Goal: Transaction & Acquisition: Purchase product/service

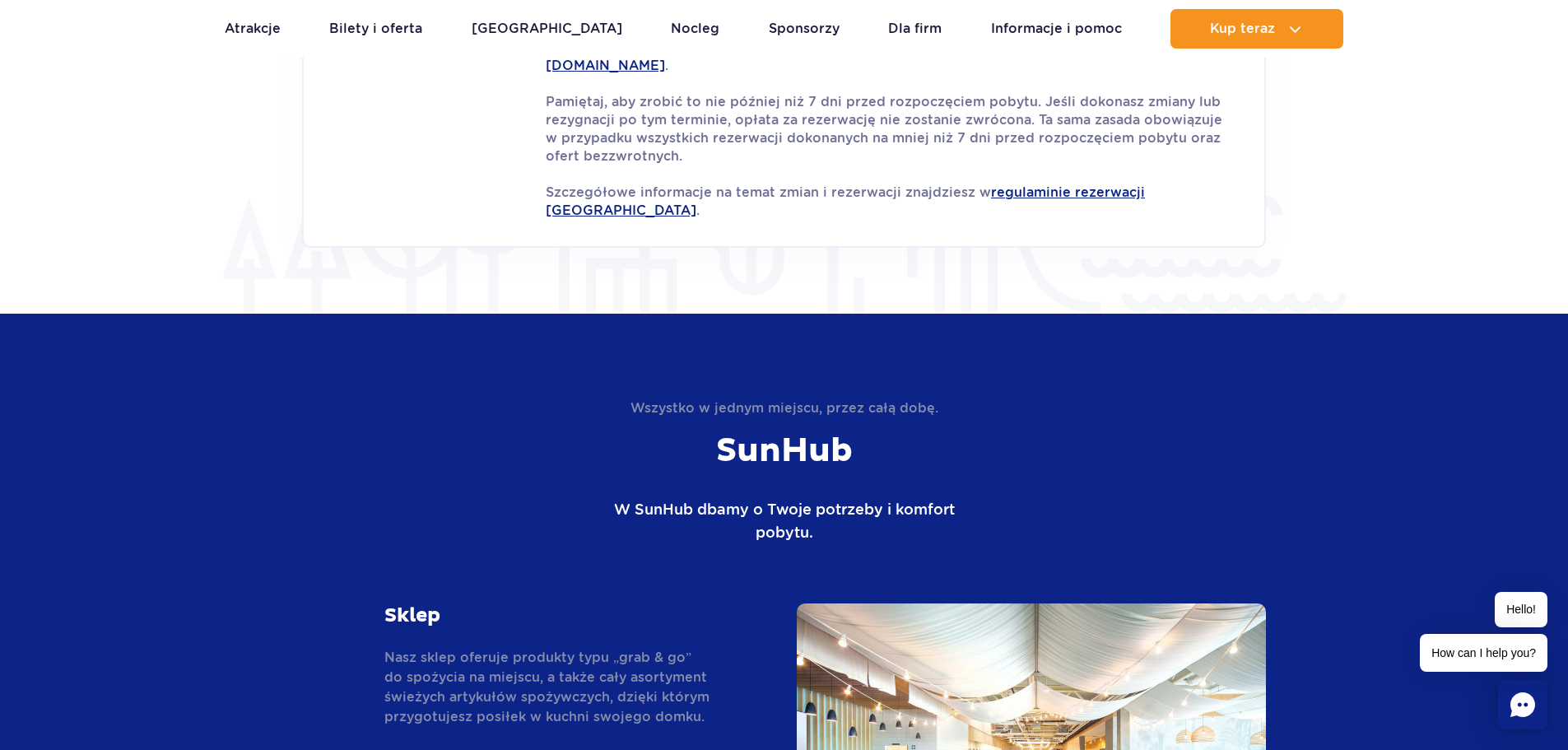
scroll to position [3123, 0]
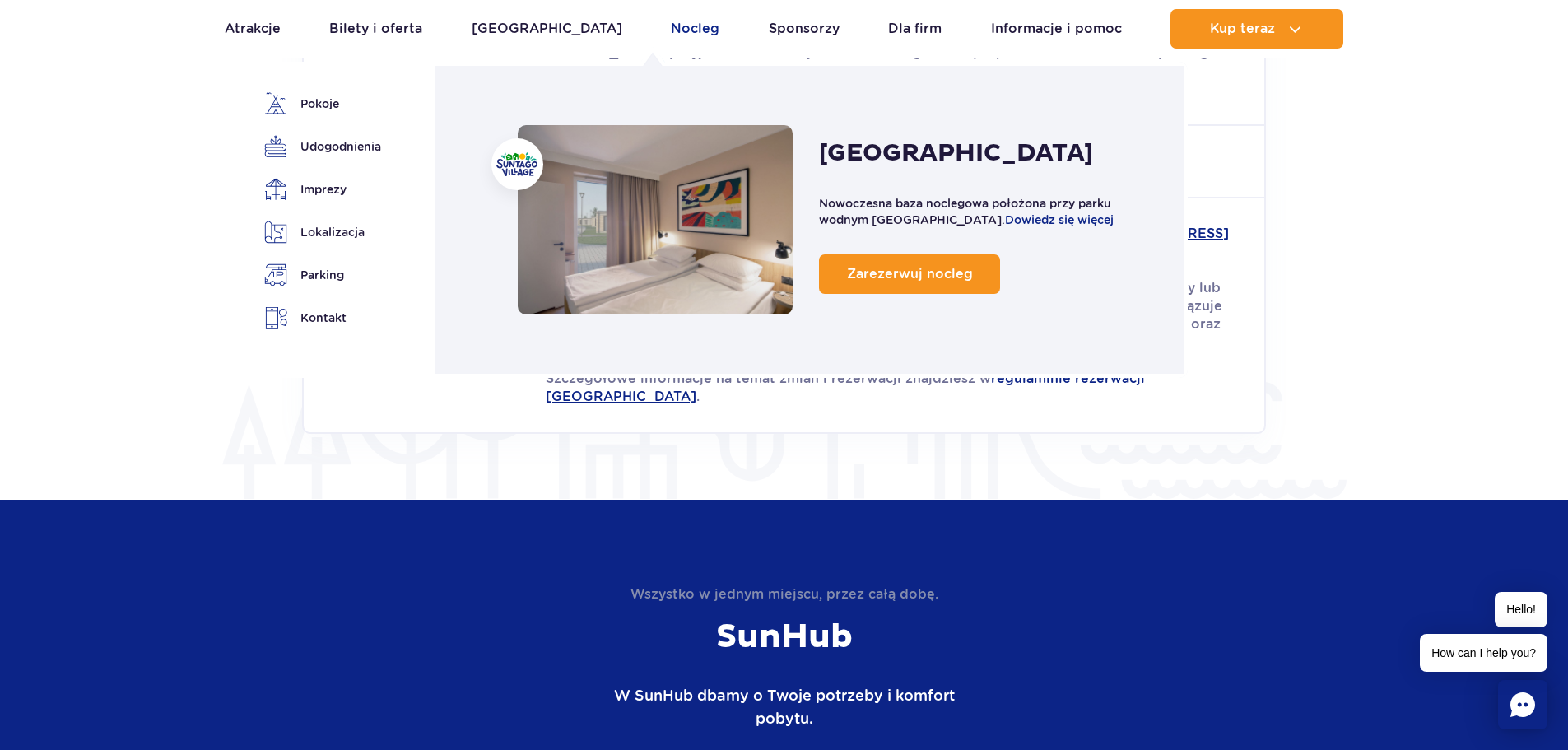
click at [673, 18] on link "Nocleg" at bounding box center [695, 28] width 48 height 39
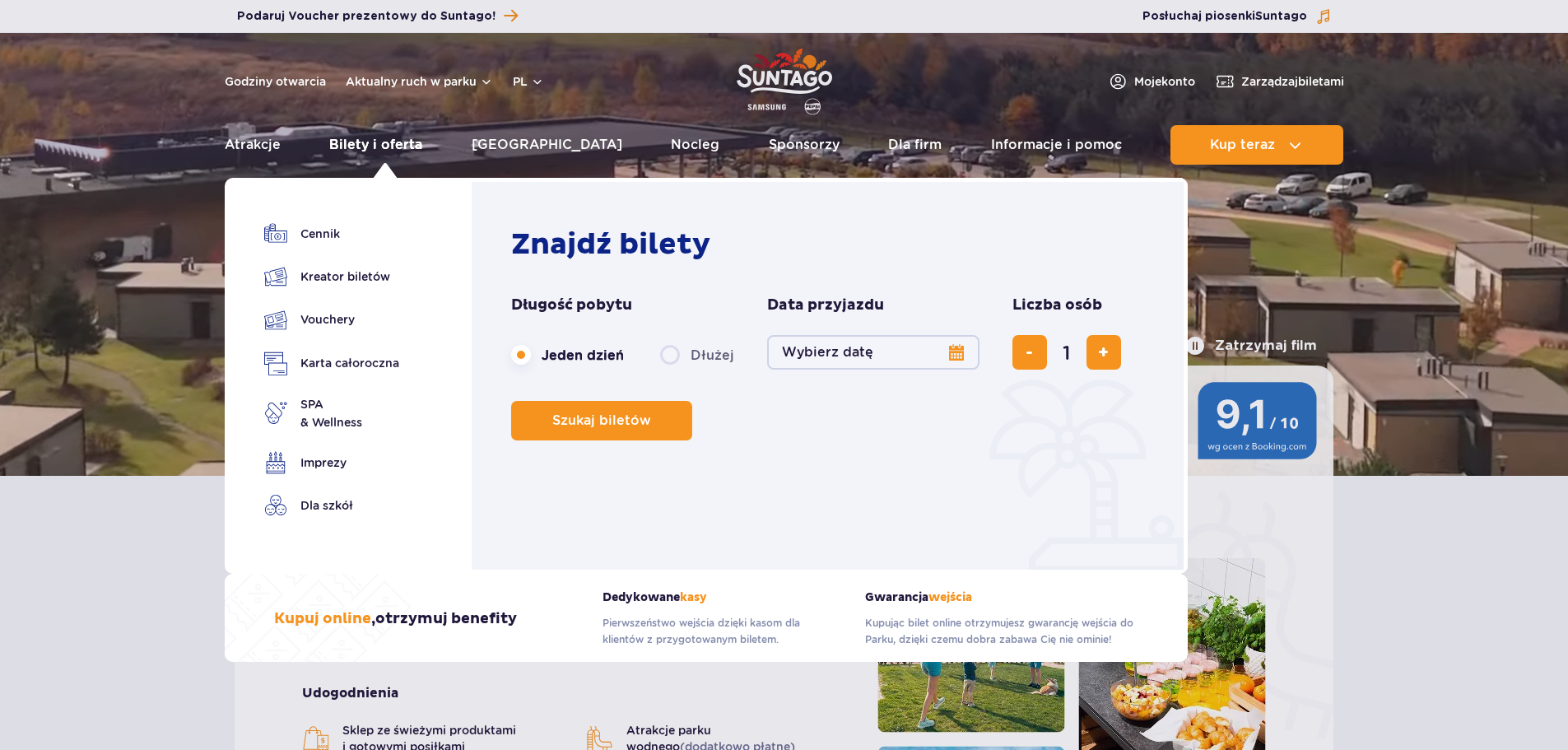
click at [385, 153] on link "Bilety i oferta" at bounding box center [376, 145] width 93 height 39
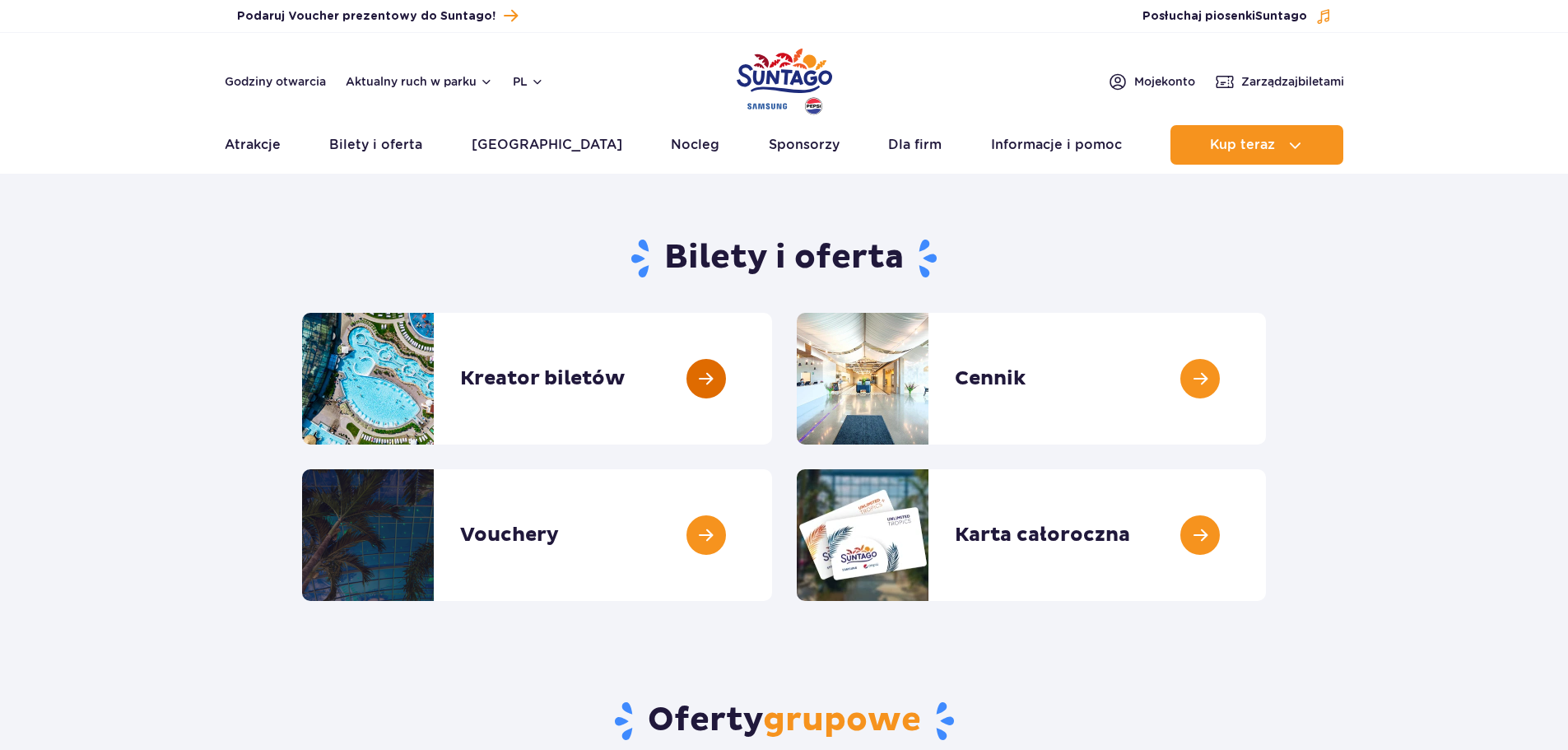
click at [772, 371] on link at bounding box center [772, 379] width 0 height 131
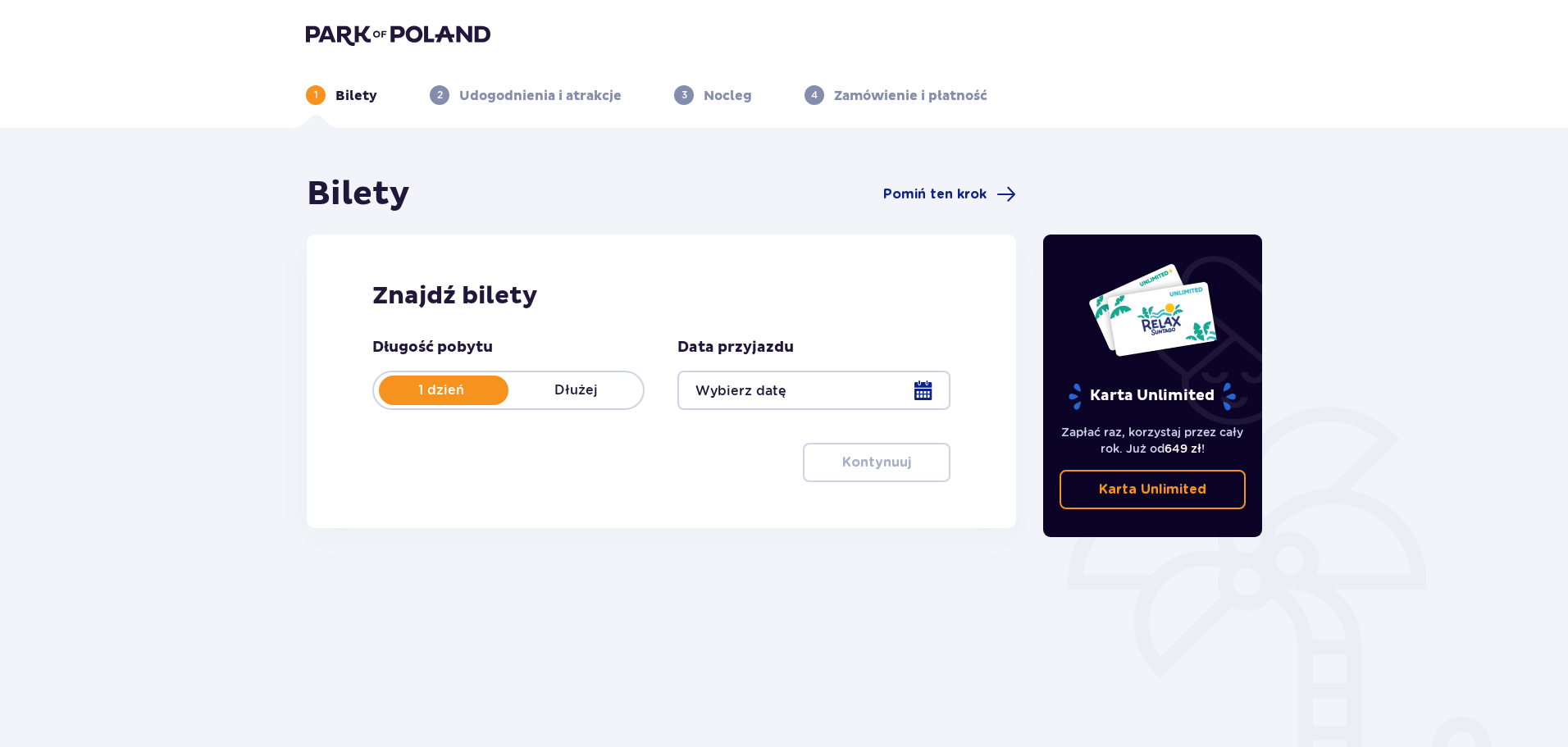
click at [835, 394] on div at bounding box center [813, 390] width 272 height 39
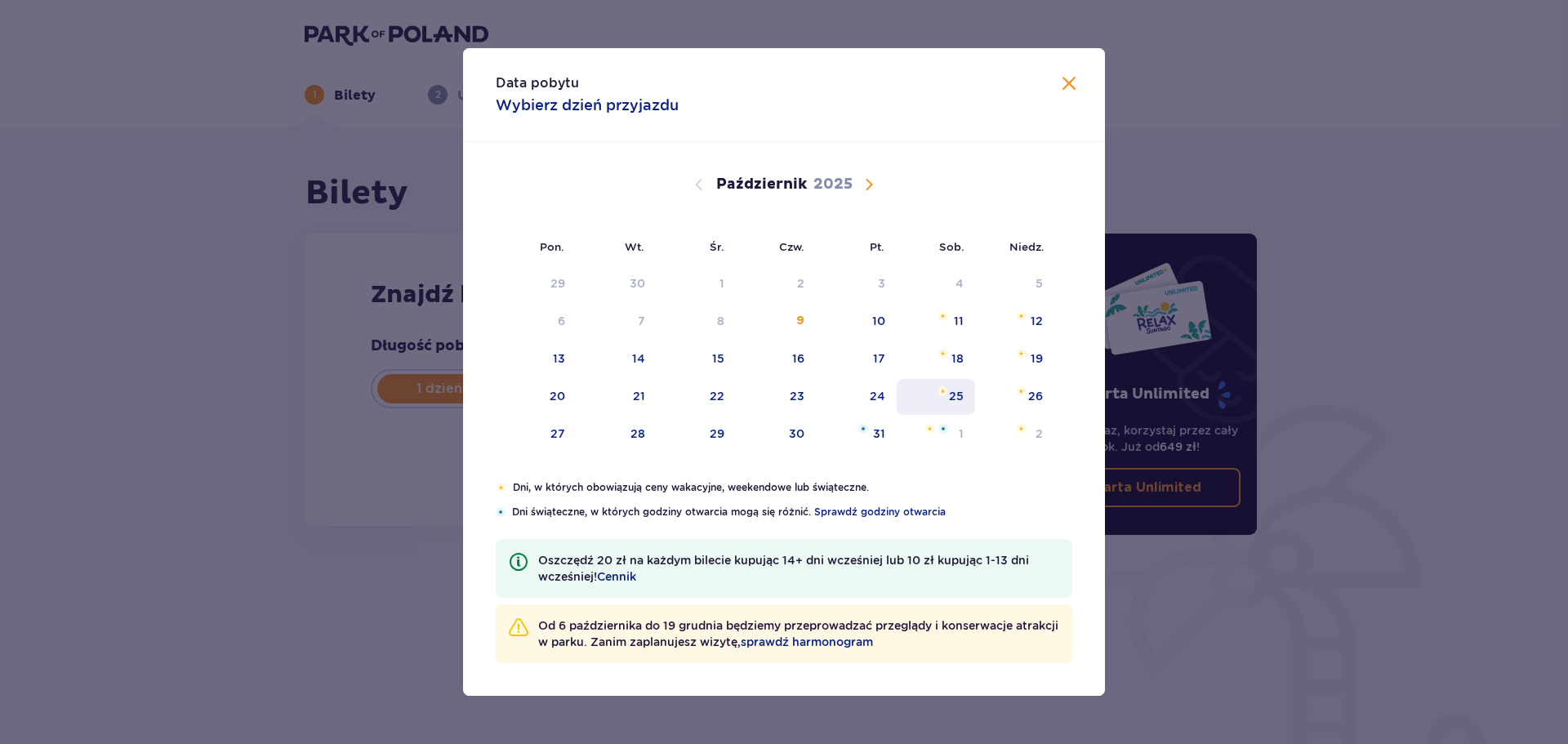
click at [960, 393] on div "25" at bounding box center [956, 395] width 15 height 17
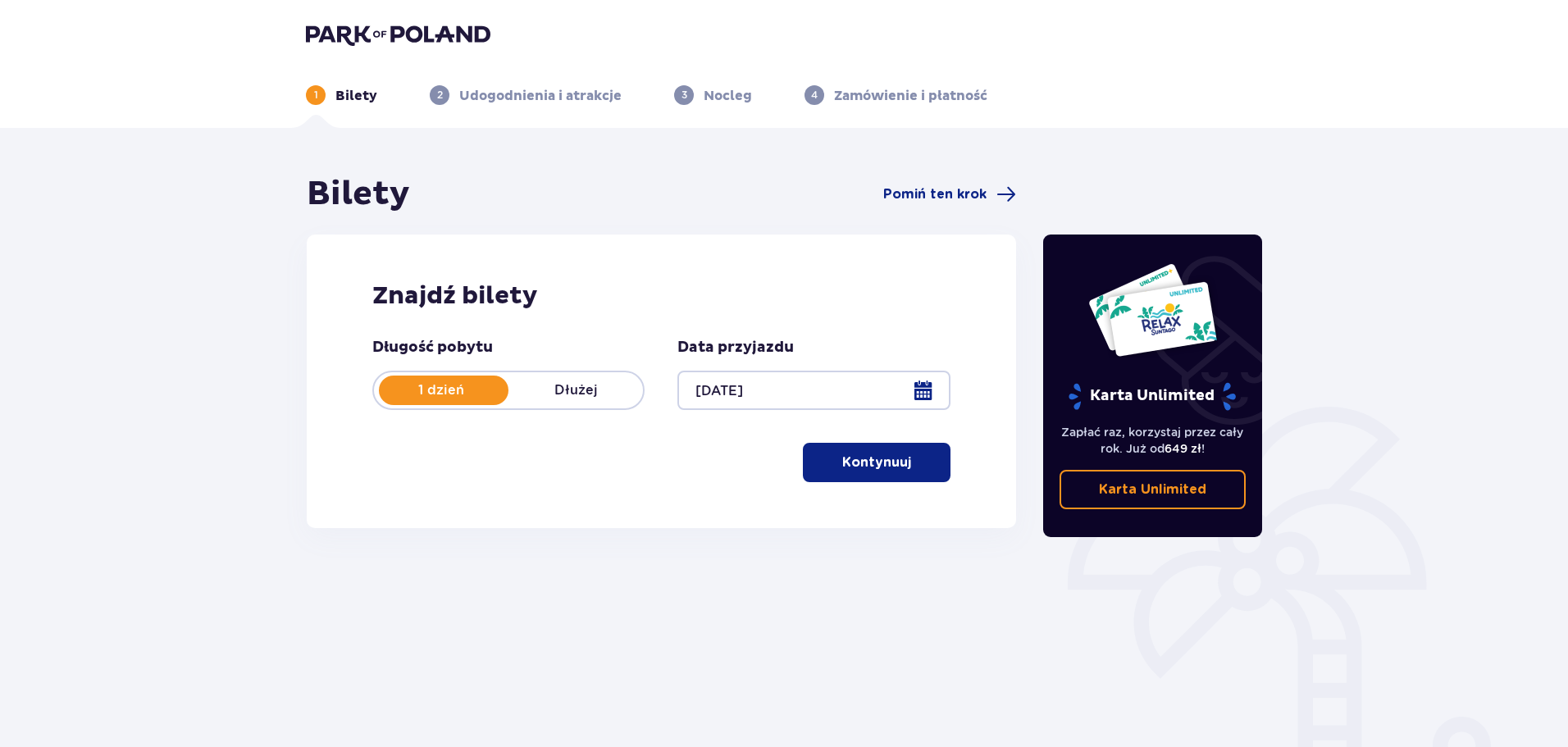
click at [844, 387] on div at bounding box center [813, 390] width 272 height 39
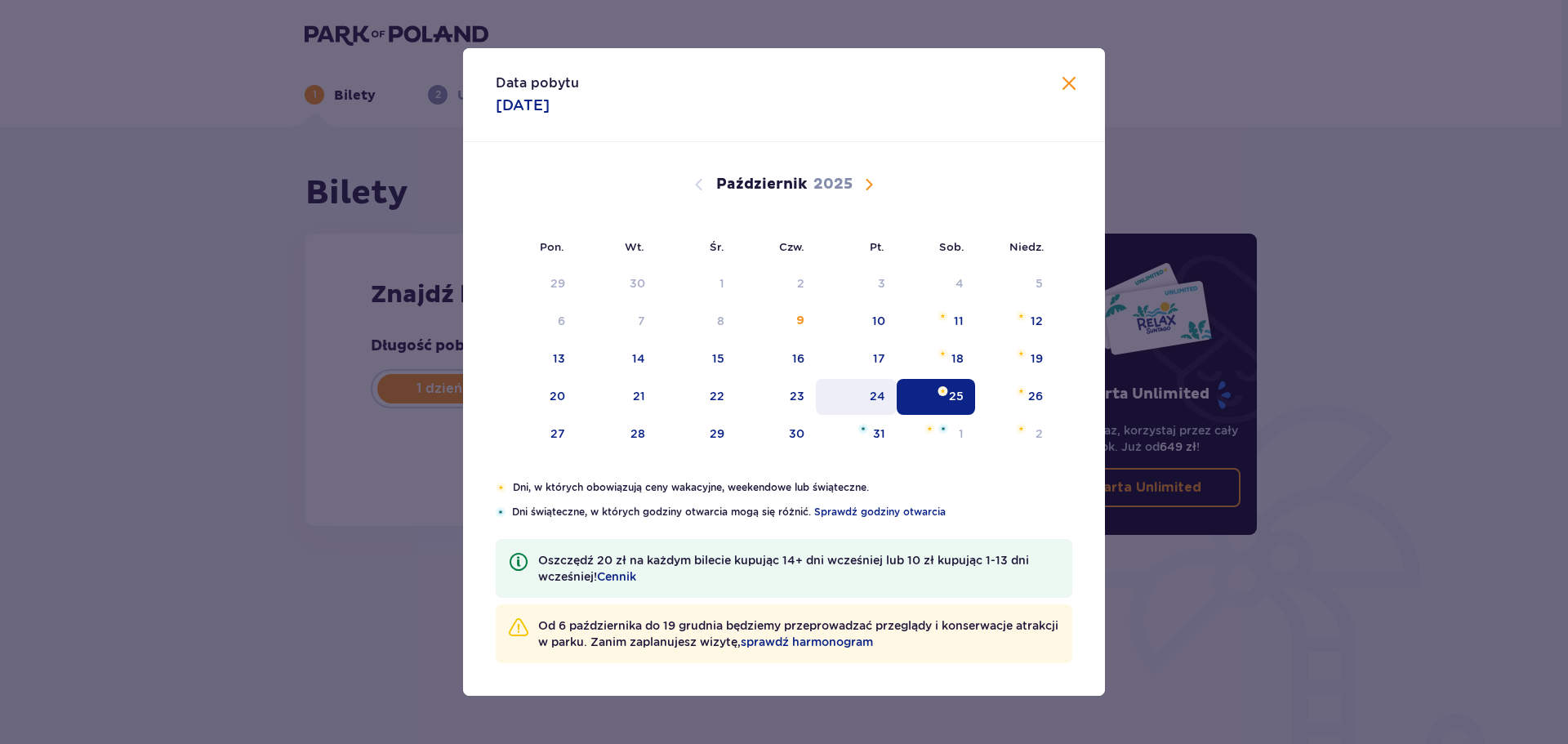
click at [867, 399] on div "24" at bounding box center [856, 396] width 81 height 36
type input "24.10.25"
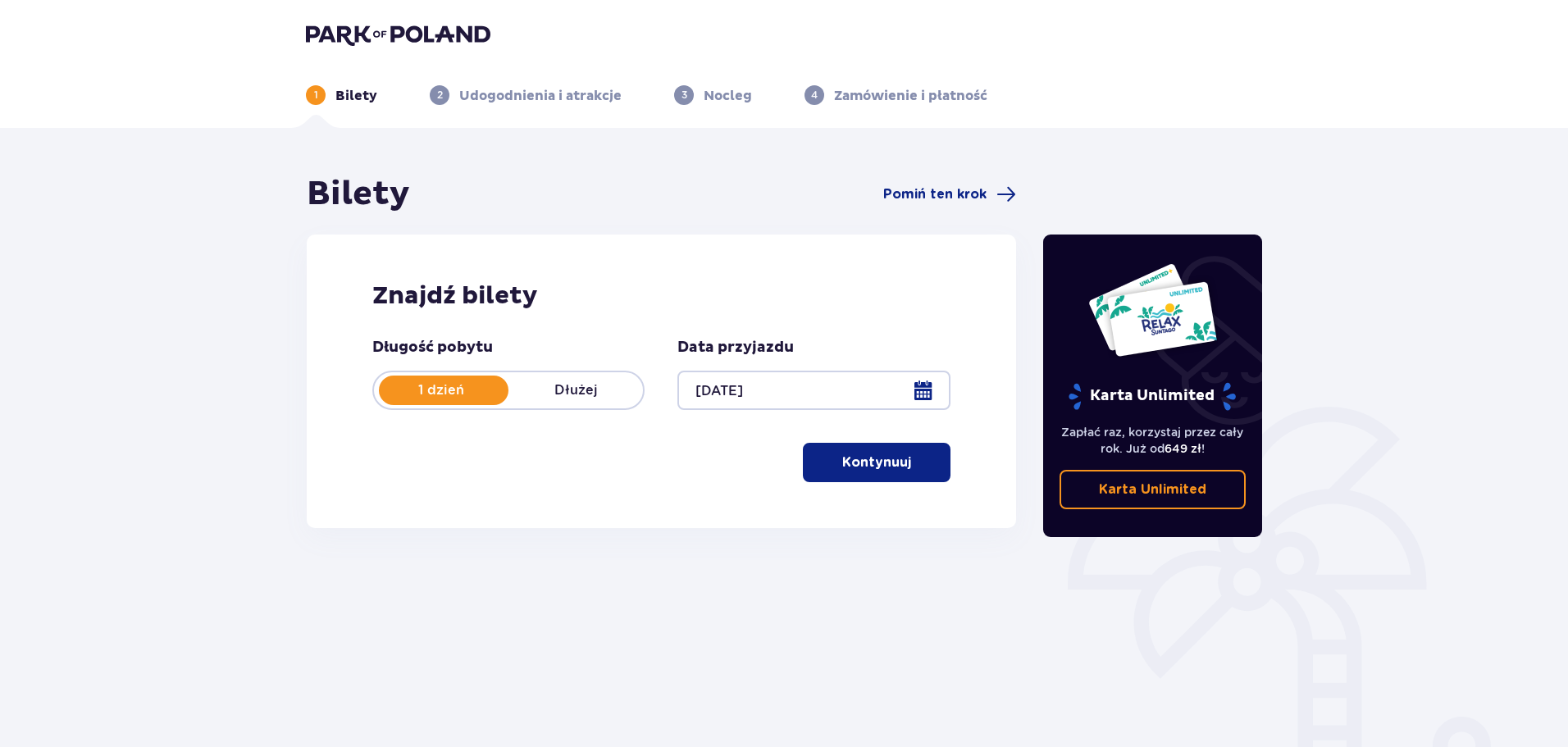
click at [842, 462] on p "Kontynuuj" at bounding box center [876, 463] width 69 height 18
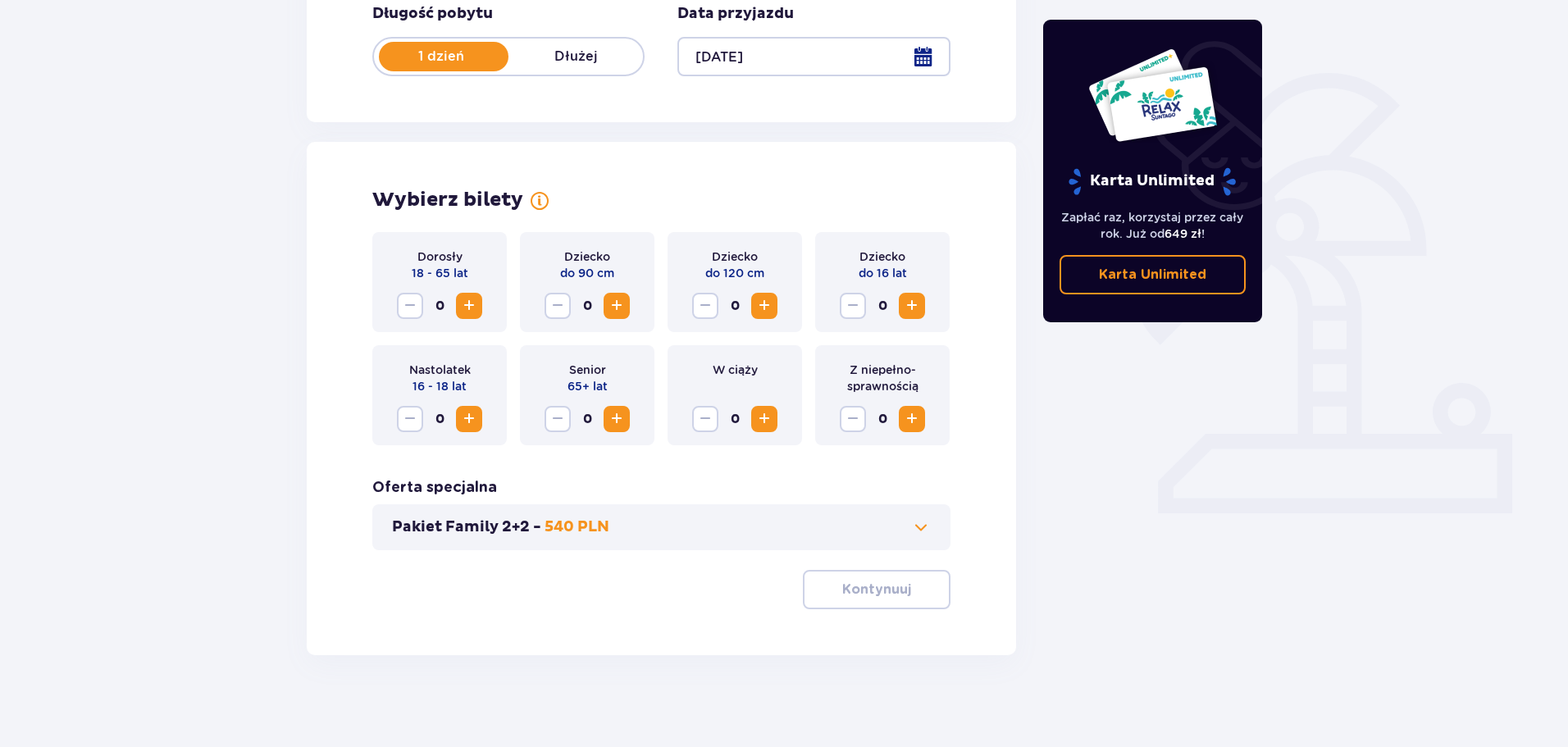
scroll to position [340, 0]
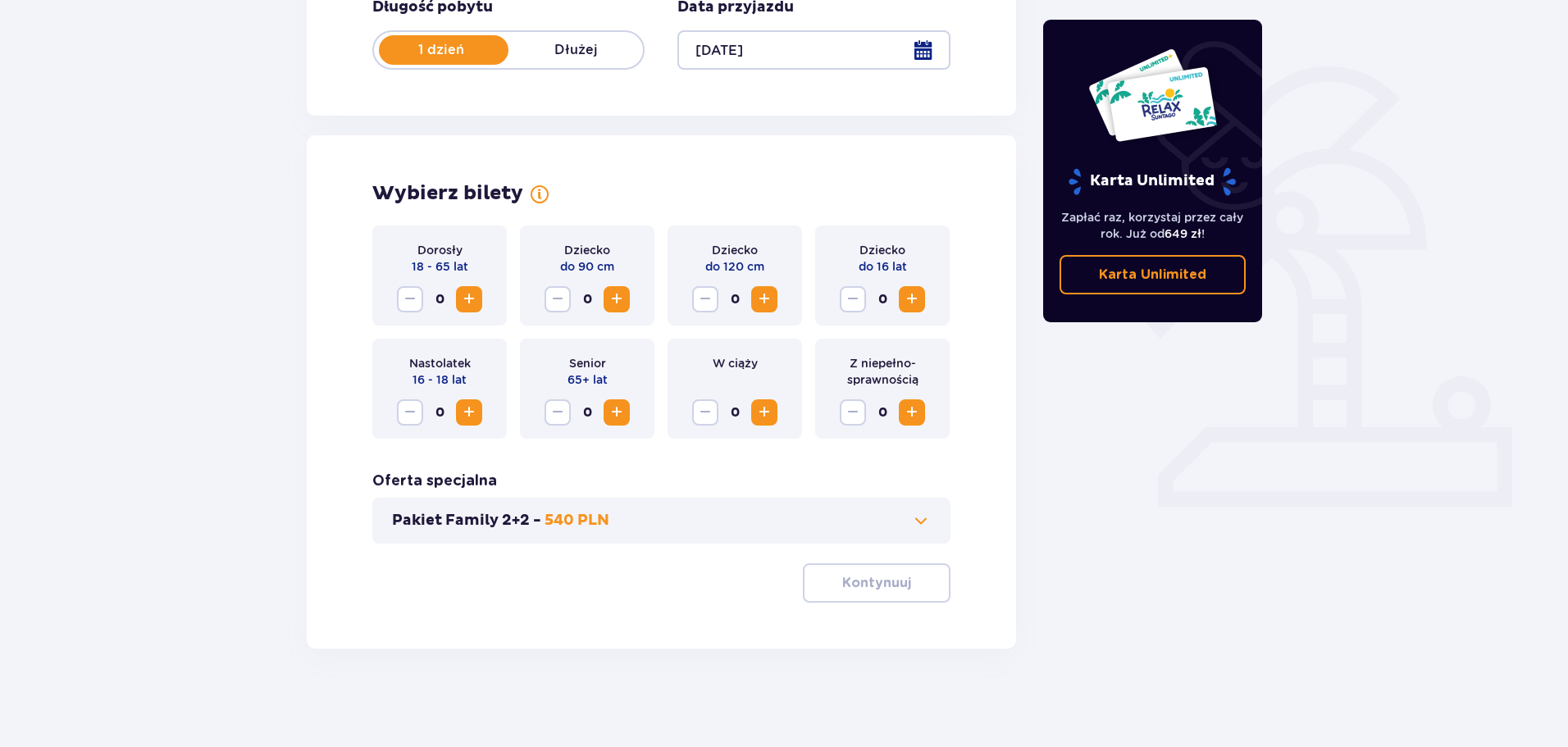
click at [469, 298] on span "Zwiększ" at bounding box center [469, 299] width 20 height 20
click at [769, 298] on span "Zwiększ" at bounding box center [763, 299] width 20 height 20
click at [615, 295] on span "Zwiększ" at bounding box center [616, 299] width 20 height 20
click at [904, 582] on span "button" at bounding box center [914, 583] width 20 height 20
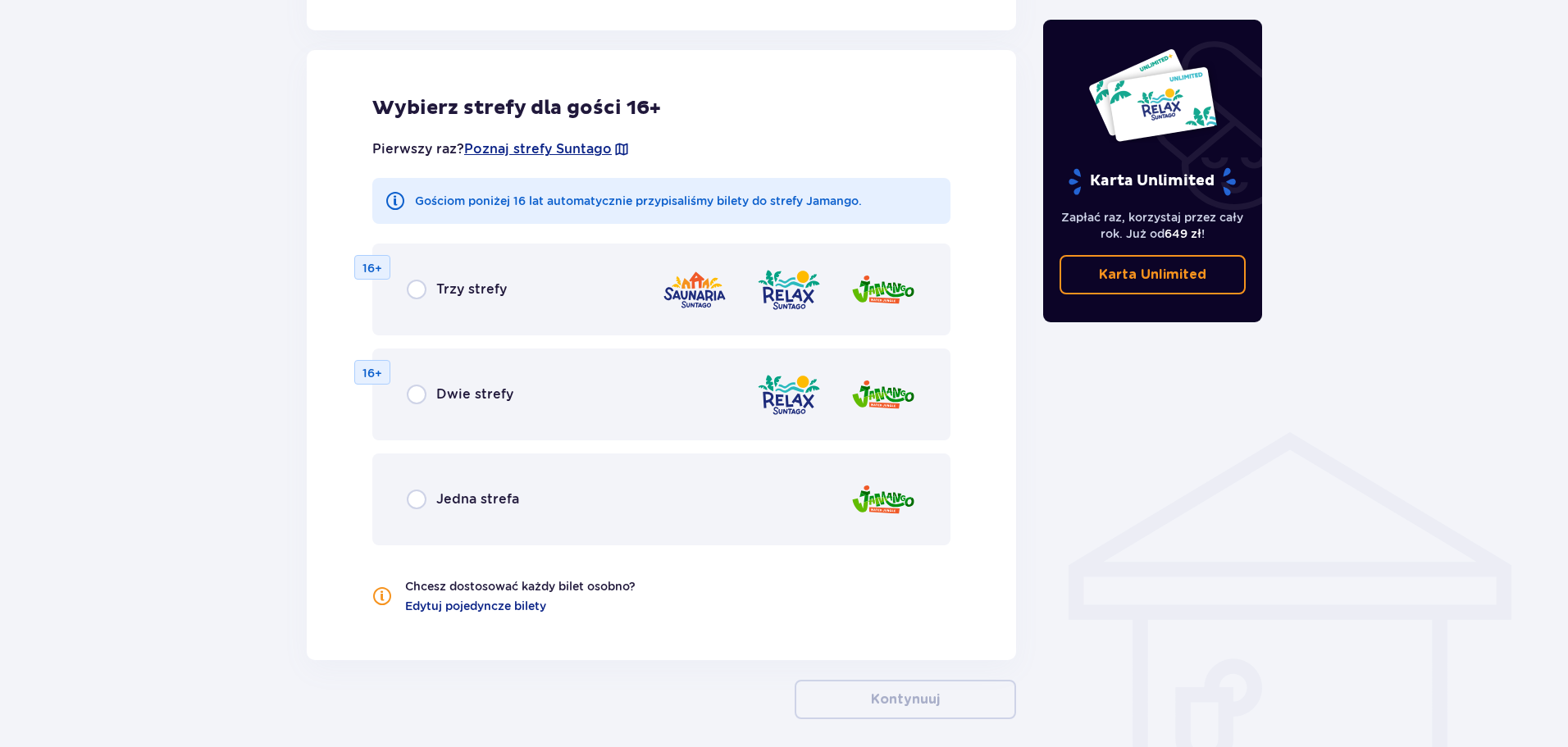
scroll to position [910, 0]
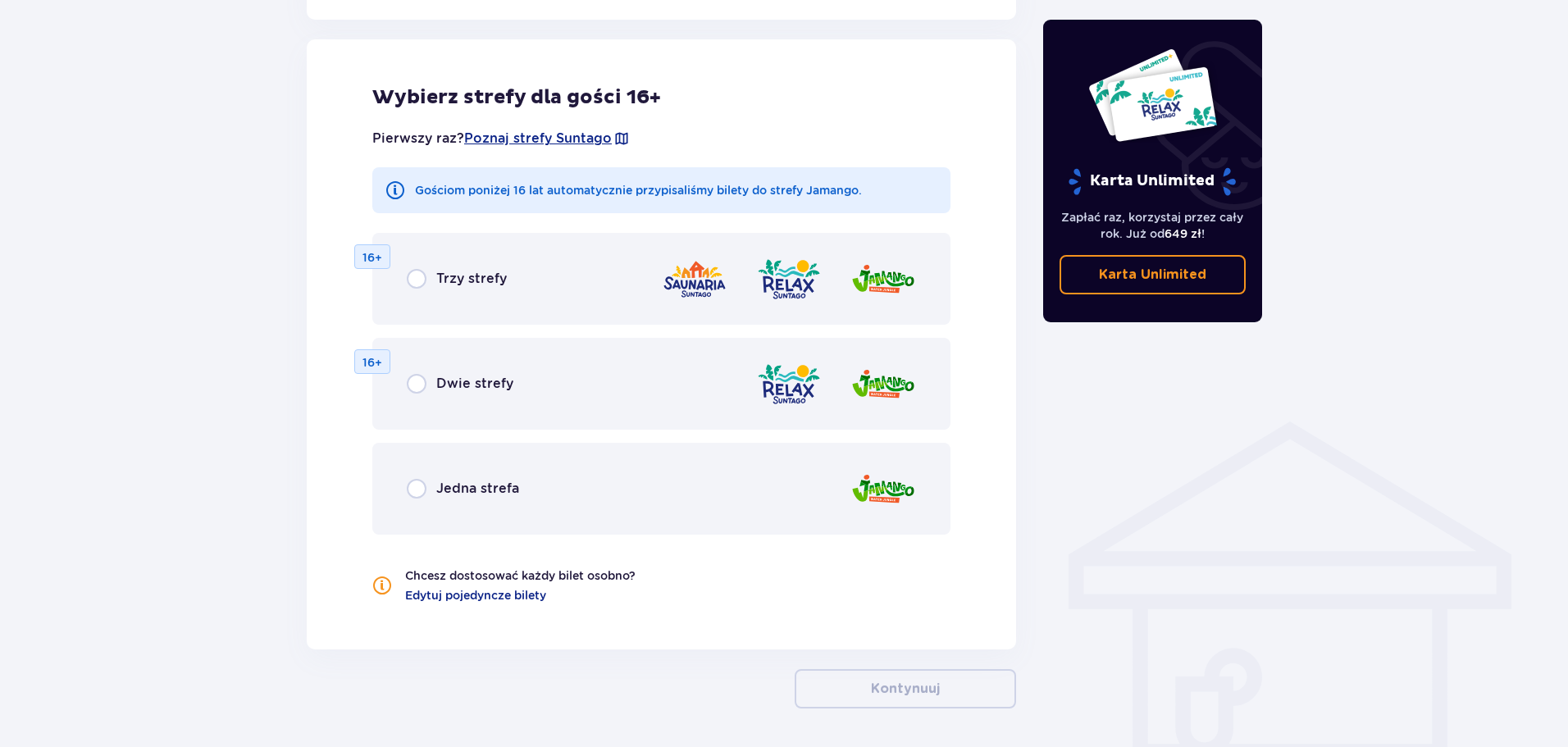
click at [425, 483] on input "radio" at bounding box center [416, 489] width 20 height 20
radio input "true"
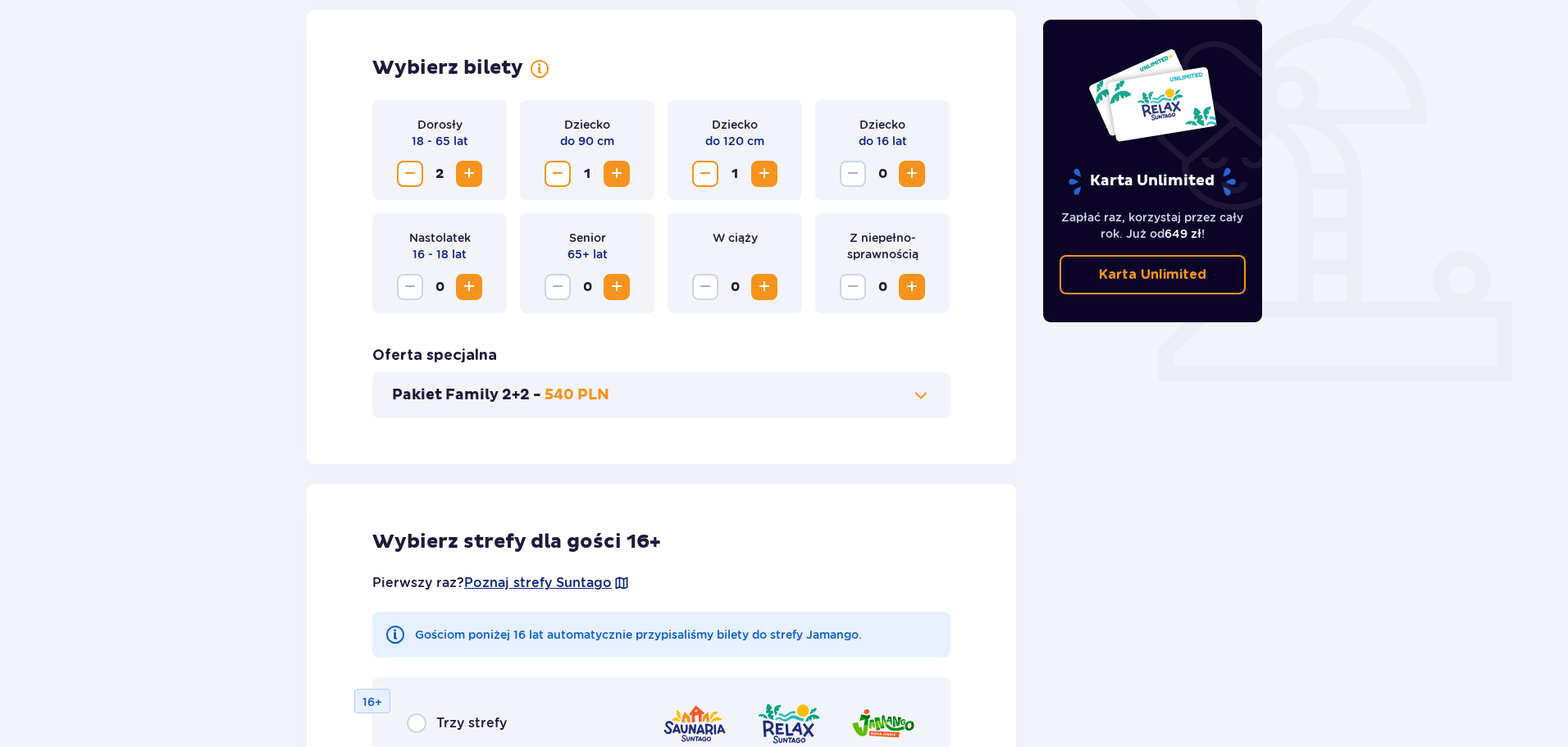
scroll to position [439, 0]
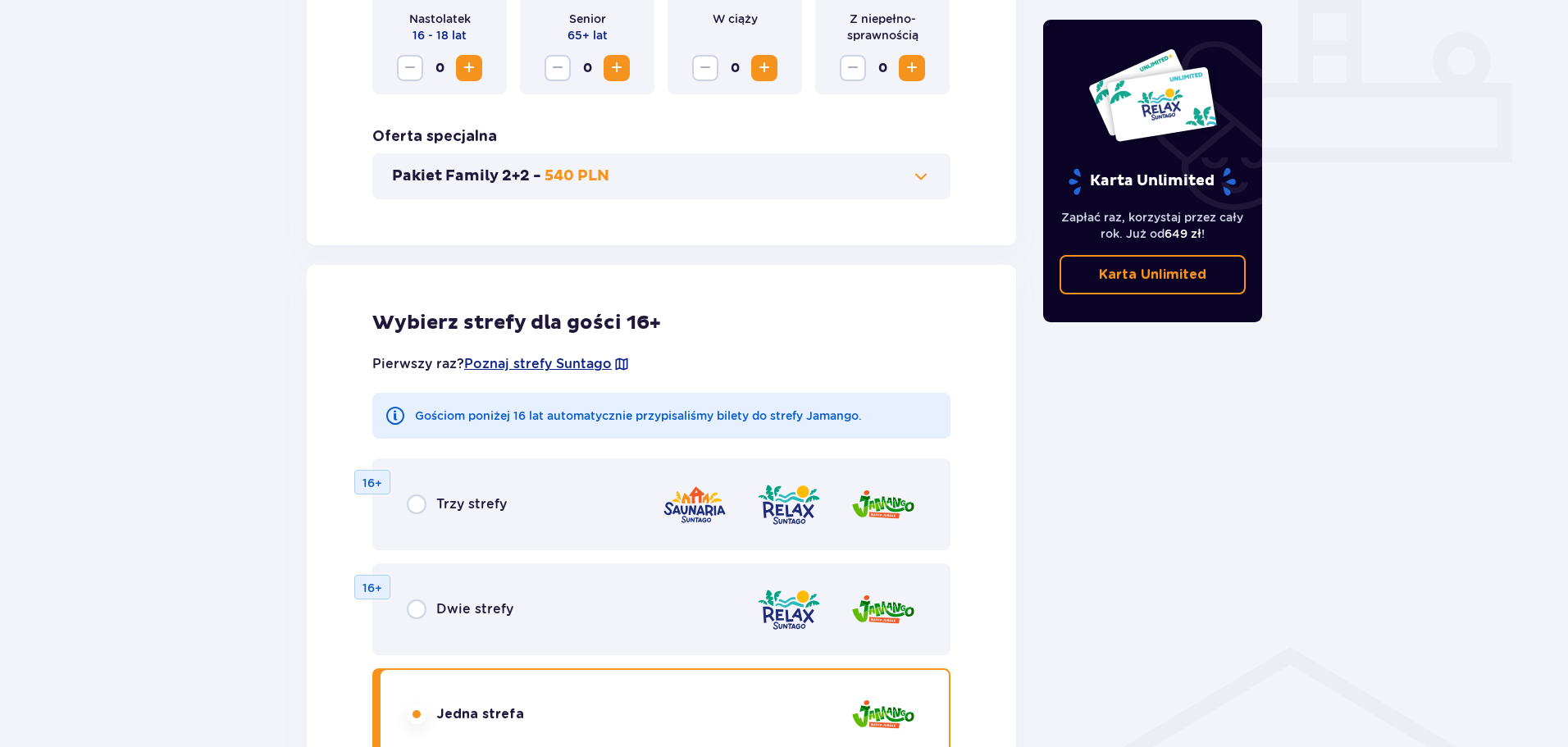
click at [613, 168] on button "Pakiet Family 2+2 - 540 PLN" at bounding box center [661, 176] width 538 height 20
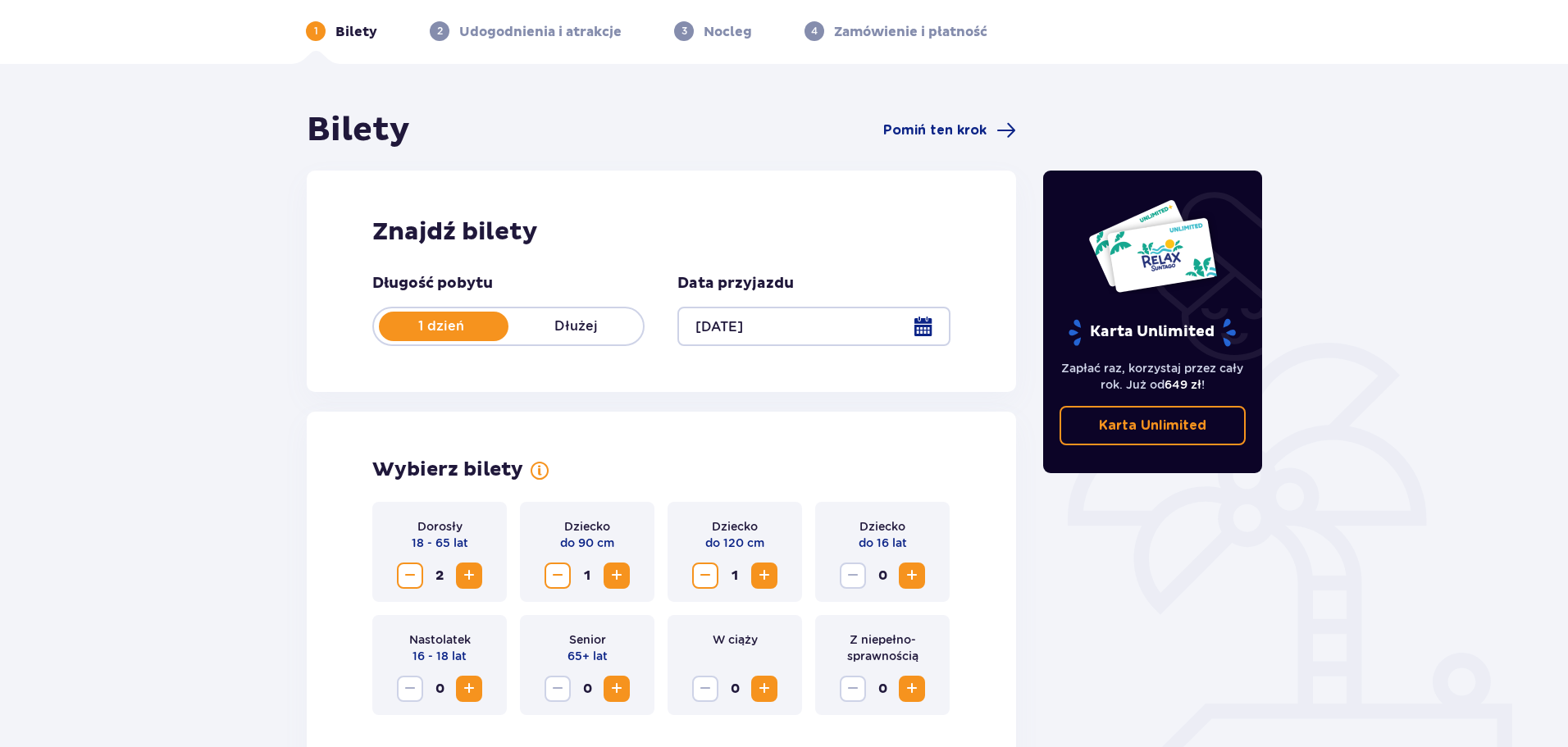
scroll to position [0, 0]
